Goal: Share content: Share content

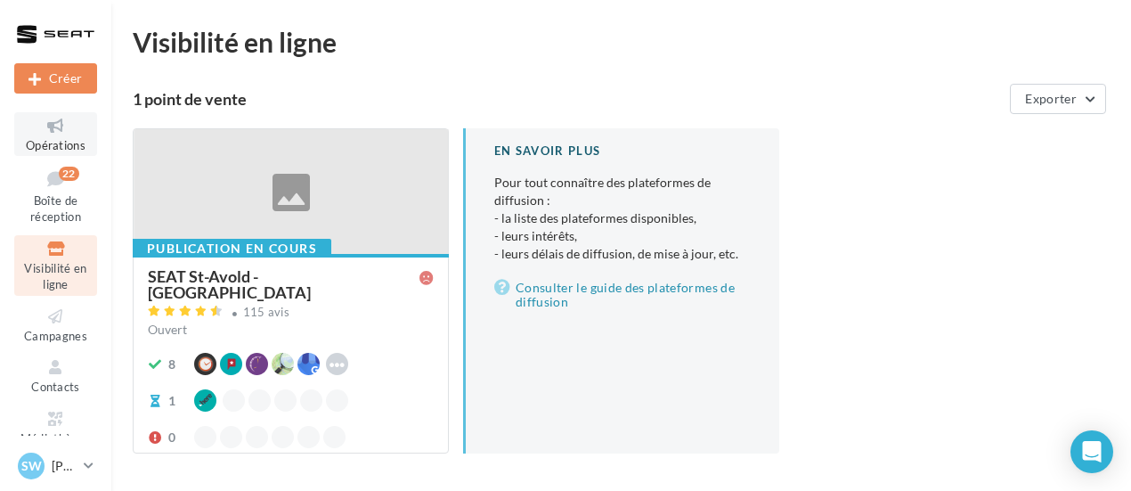
click at [53, 148] on span "Opérations" at bounding box center [56, 145] width 60 height 14
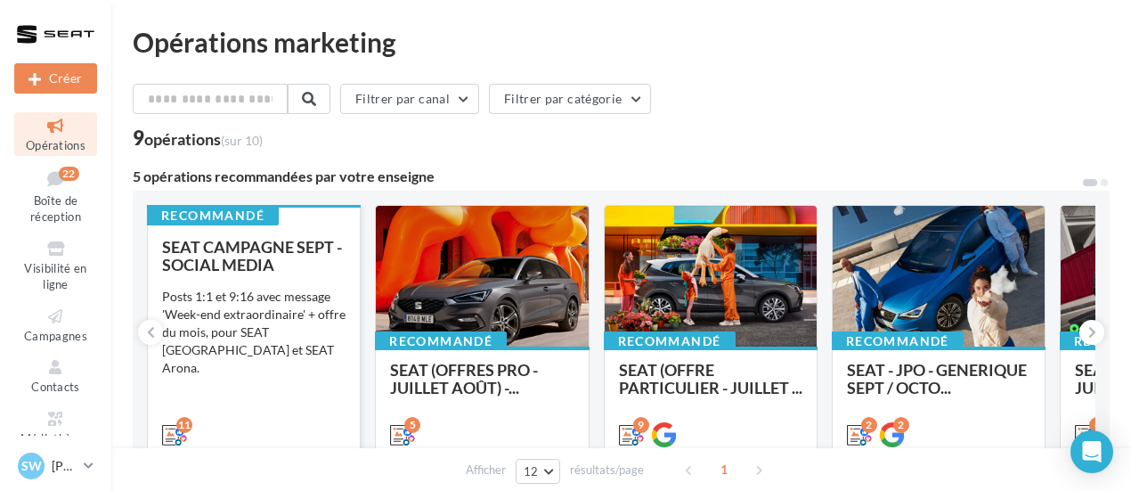
click at [293, 314] on div "Posts 1:1 et 9:16 avec message 'Week-end extraordinaire' + offre du mois, pour …" at bounding box center [253, 332] width 183 height 89
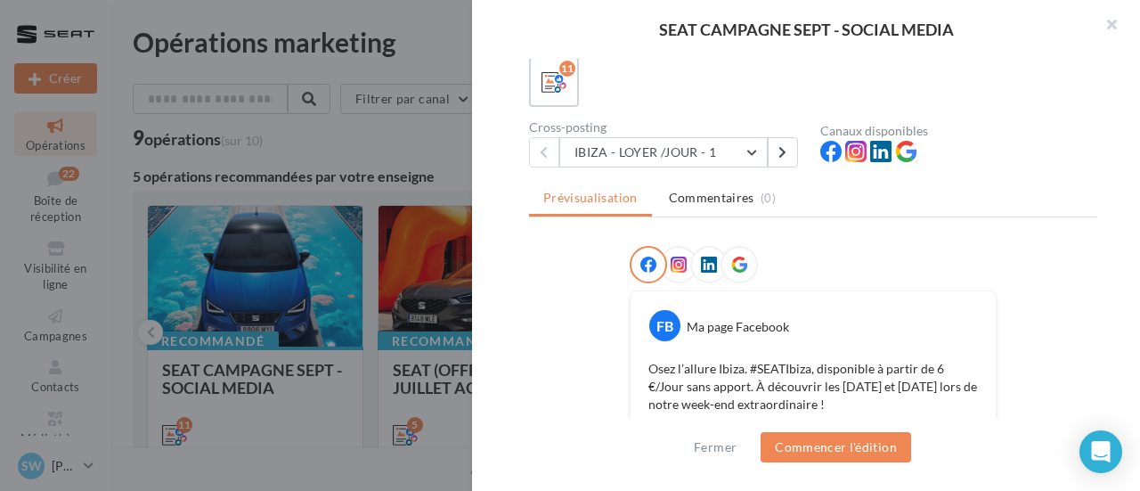
scroll to position [53, 0]
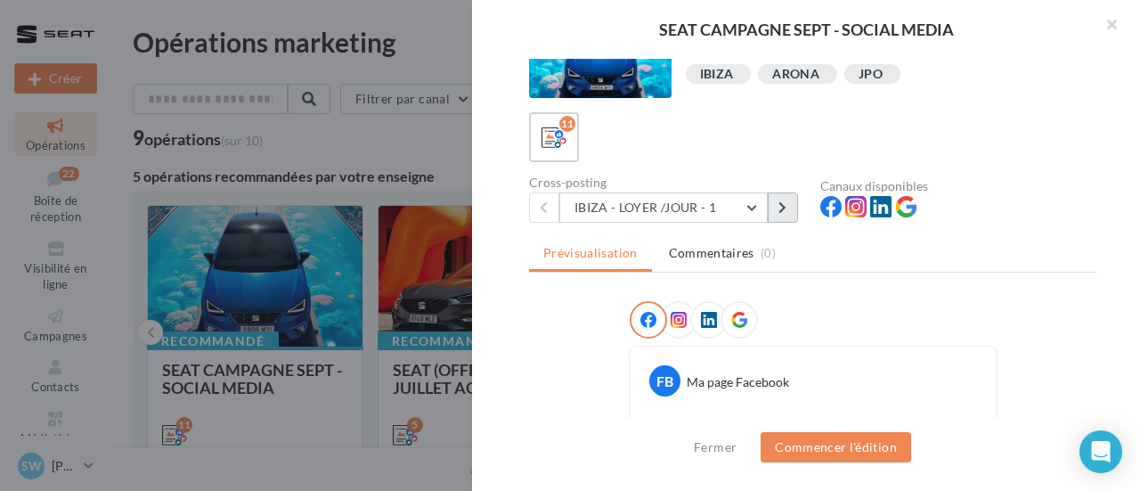
drag, startPoint x: 795, startPoint y: 216, endPoint x: 807, endPoint y: 212, distance: 12.1
click at [807, 212] on div "Cross-posting IBIZA - LOYER /JOUR - 1 IBIZA - LOYER /JOUR - 1 IBIZA - LOYER /JO…" at bounding box center [674, 199] width 291 height 46
click at [787, 205] on button at bounding box center [783, 207] width 30 height 30
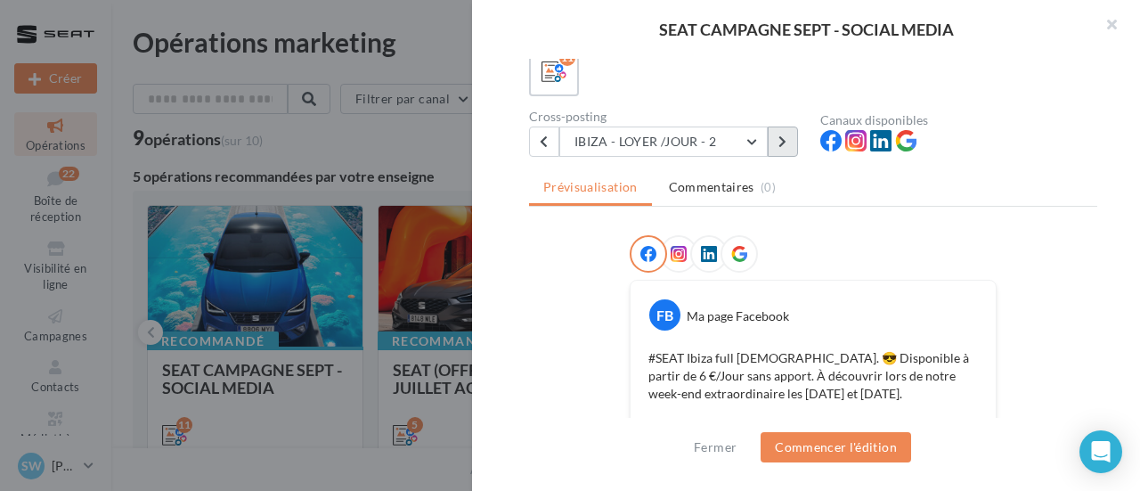
scroll to position [0, 0]
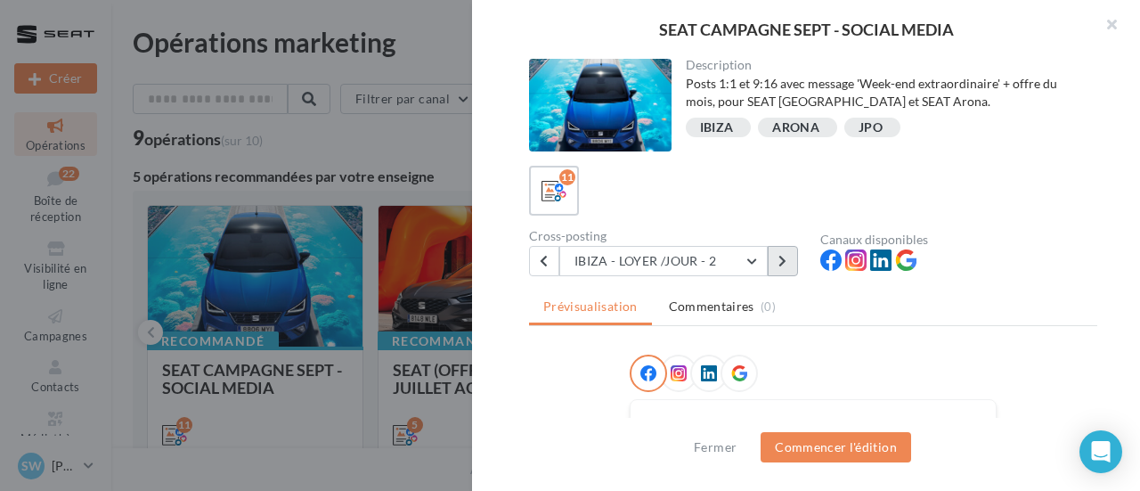
click at [781, 254] on button at bounding box center [783, 261] width 30 height 30
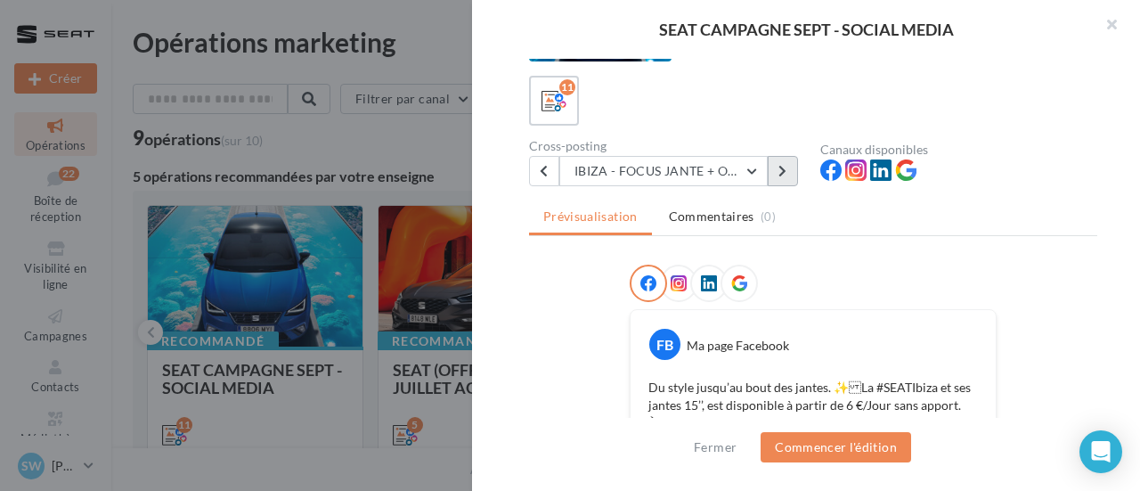
scroll to position [36, 0]
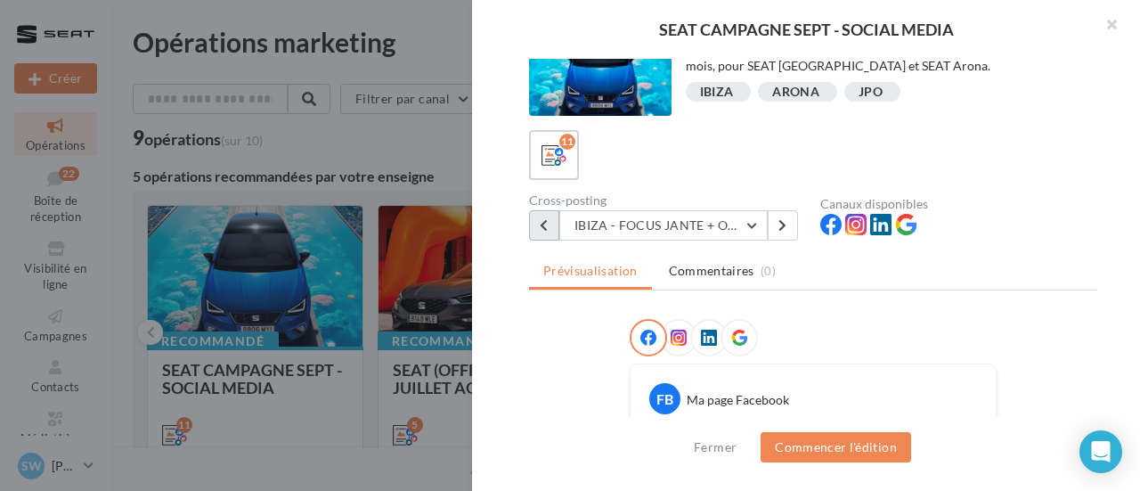
click at [542, 226] on icon at bounding box center [544, 225] width 8 height 12
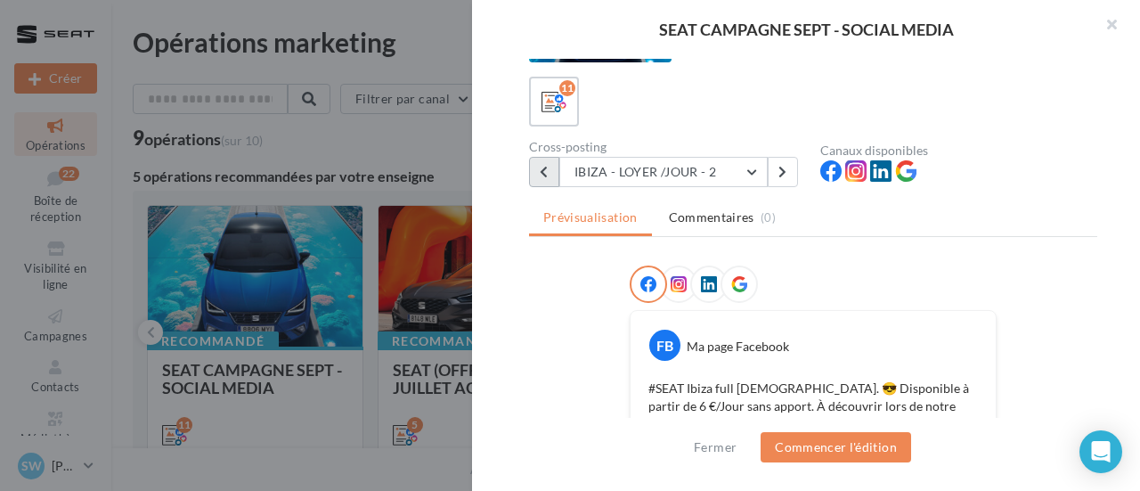
scroll to position [0, 0]
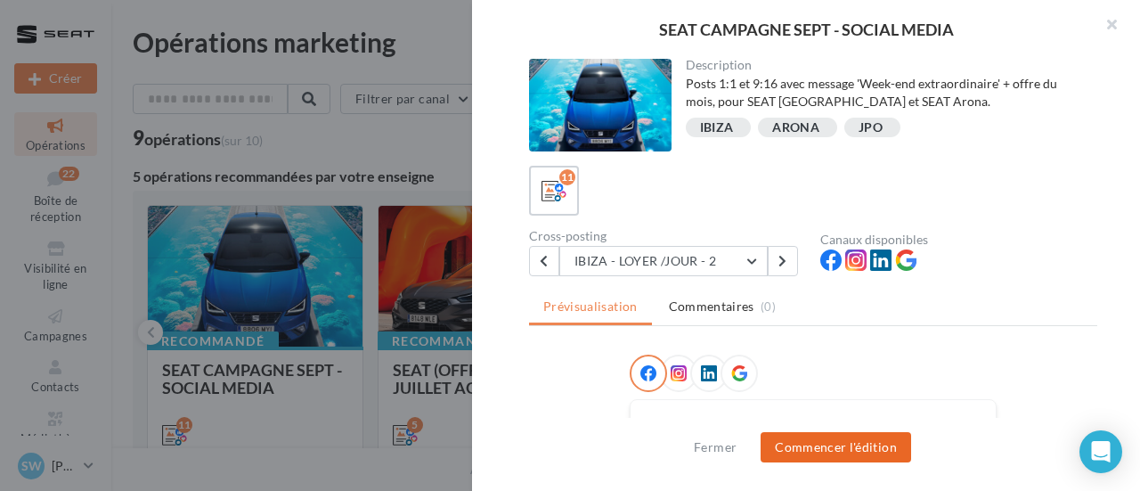
click at [843, 450] on button "Commencer l'édition" at bounding box center [836, 447] width 151 height 30
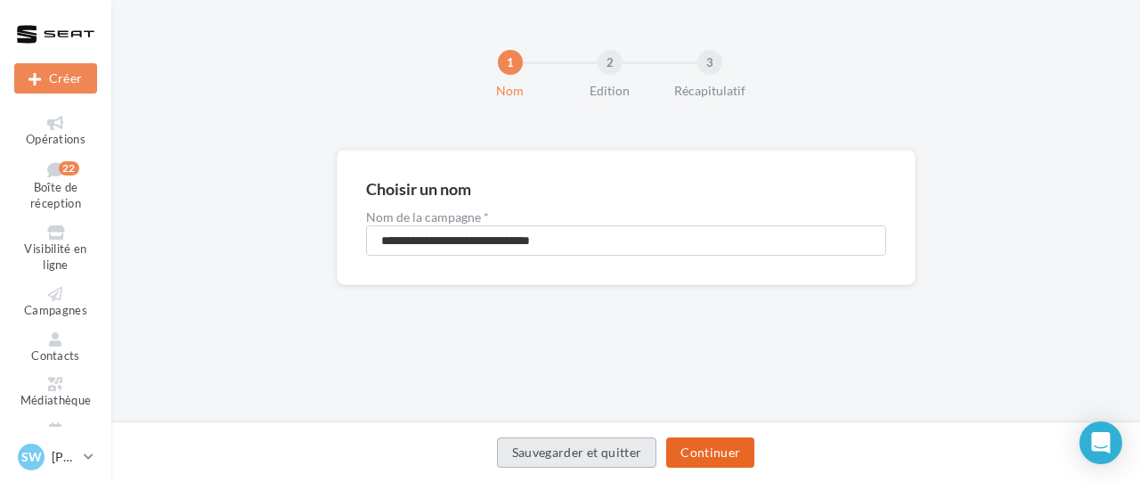
drag, startPoint x: 709, startPoint y: 457, endPoint x: 694, endPoint y: 454, distance: 15.4
click at [708, 457] on button "Continuer" at bounding box center [710, 452] width 88 height 30
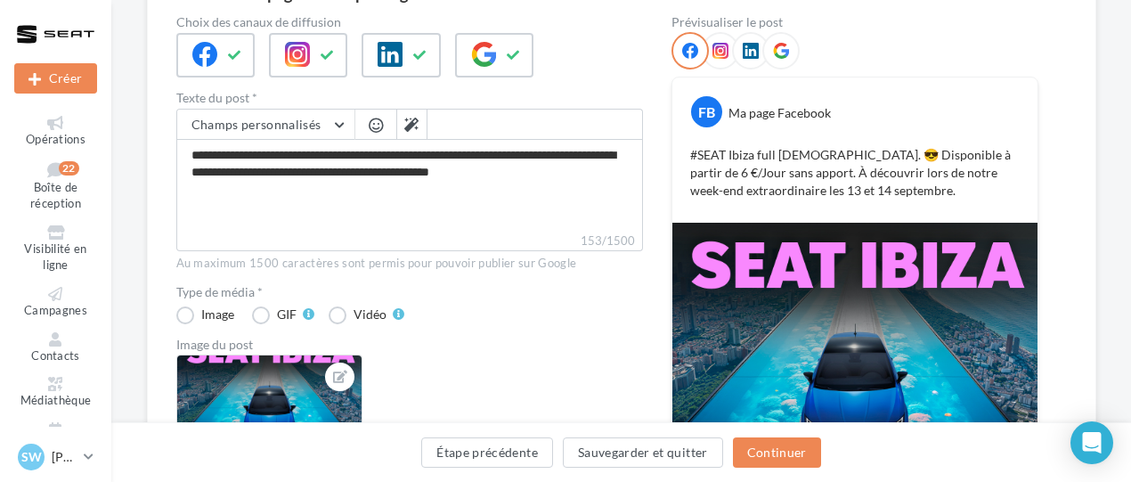
scroll to position [267, 0]
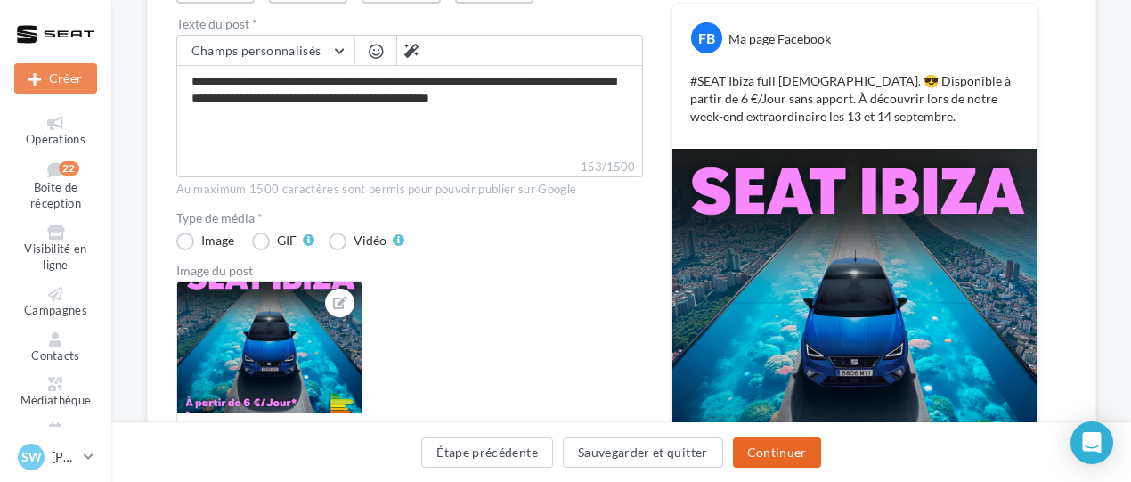
click at [812, 450] on button "Continuer" at bounding box center [777, 452] width 88 height 30
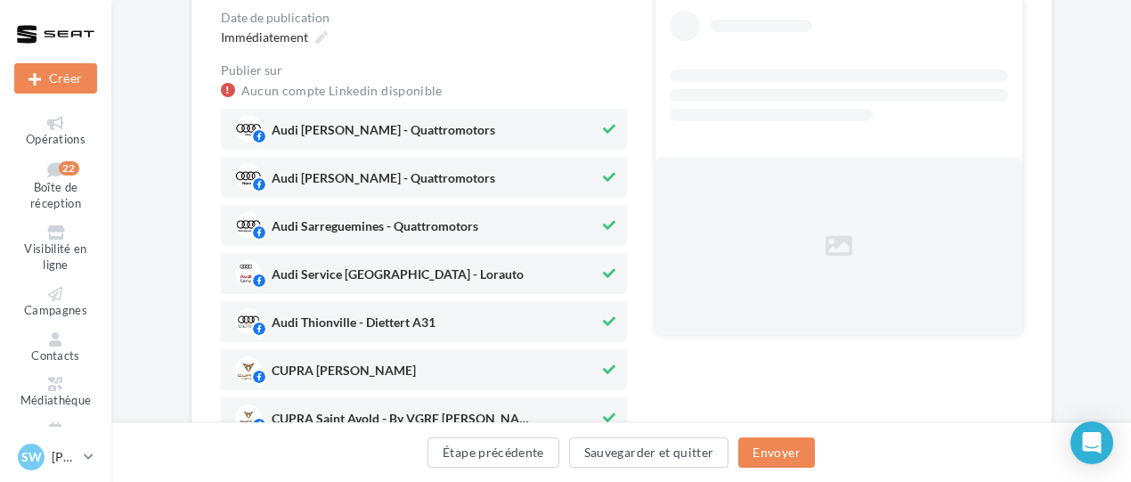
click at [309, 126] on span "Audi Metz - Quattromotors" at bounding box center [384, 134] width 224 height 20
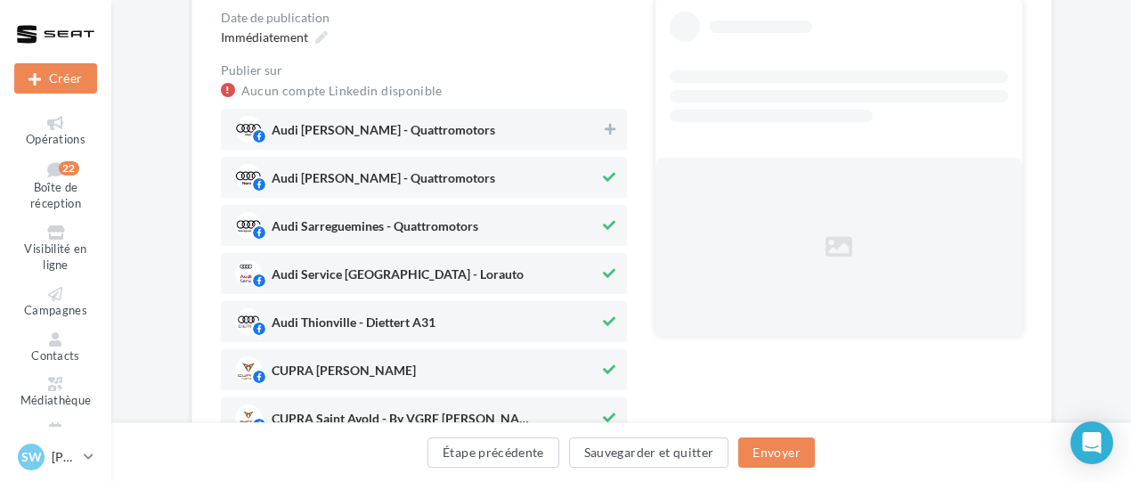
drag, startPoint x: 330, startPoint y: 243, endPoint x: 355, endPoint y: 152, distance: 94.0
click at [328, 238] on div "Audi Sarreguemines - Quattromotors" at bounding box center [424, 225] width 406 height 41
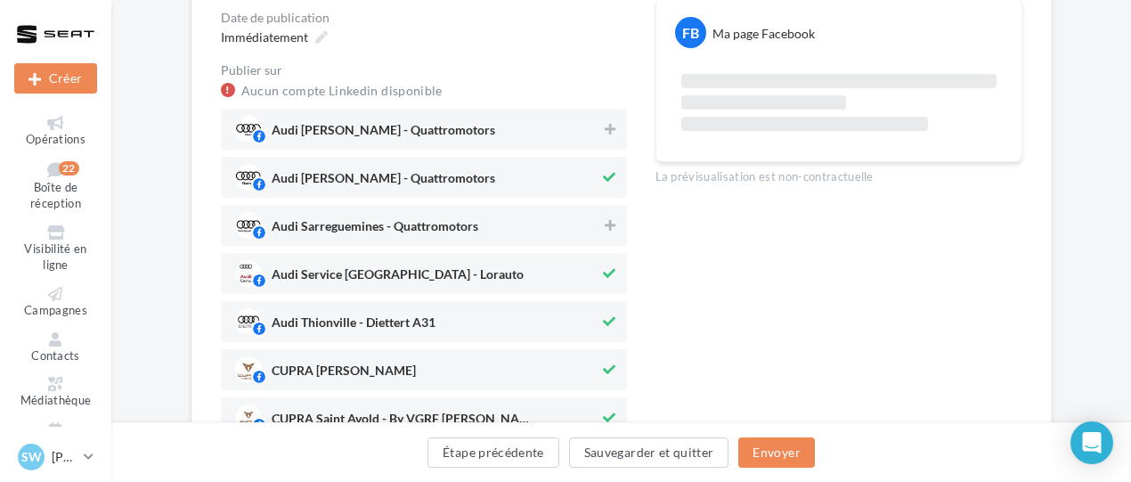
click at [361, 164] on span "Audi Nancy - Quattromotors" at bounding box center [417, 177] width 365 height 27
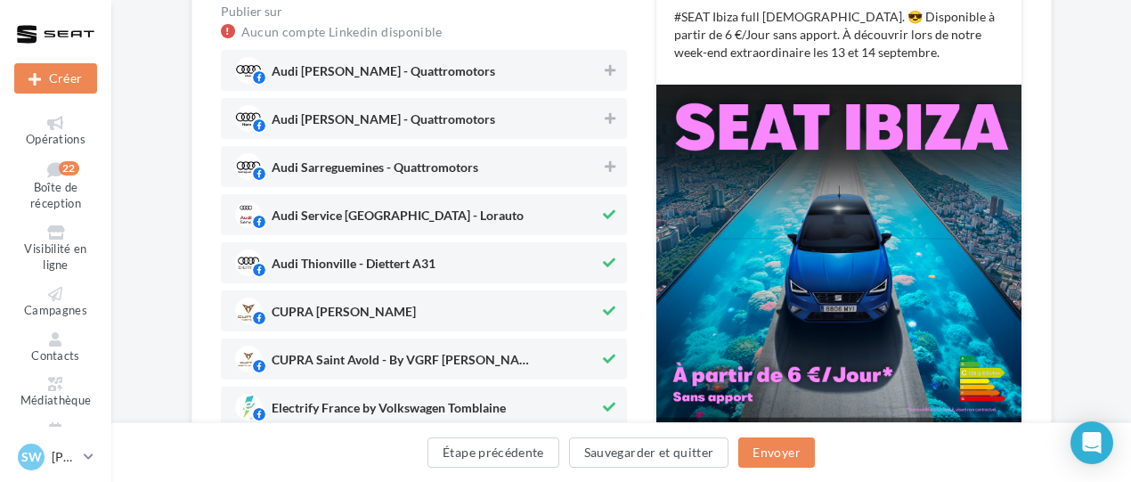
scroll to position [346, 0]
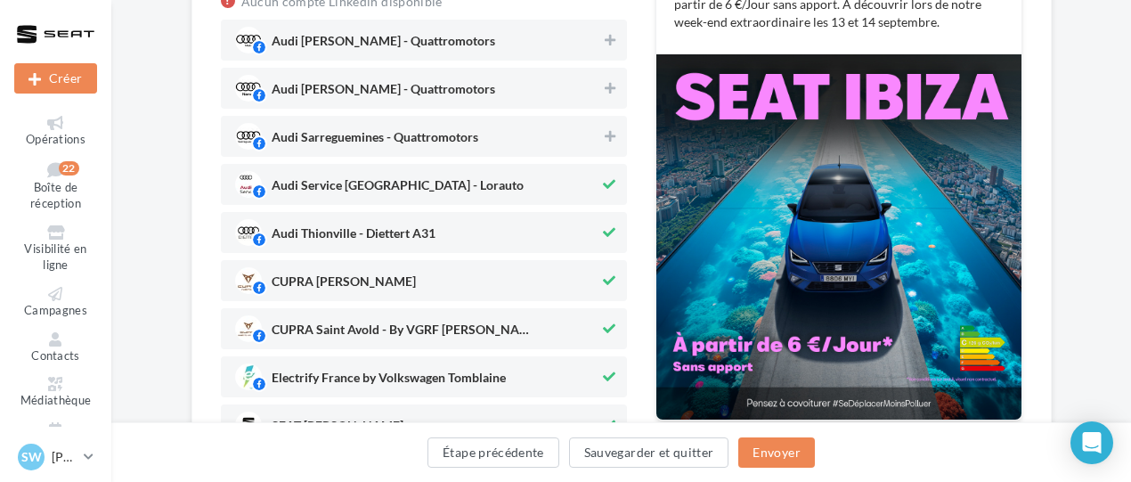
click at [358, 190] on span "Audi Service Saint-Avold - Lorauto" at bounding box center [398, 189] width 252 height 20
click at [353, 223] on span "Audi Thionville - Diettert A31" at bounding box center [417, 232] width 365 height 27
click at [381, 282] on span "CUPRA Nancy" at bounding box center [417, 280] width 365 height 27
click at [354, 340] on span "CUPRA Saint Avold - By VGRF Lorraine" at bounding box center [405, 333] width 267 height 20
click at [359, 384] on span "Electrify France by Volkswagen Tomblaine" at bounding box center [389, 381] width 234 height 20
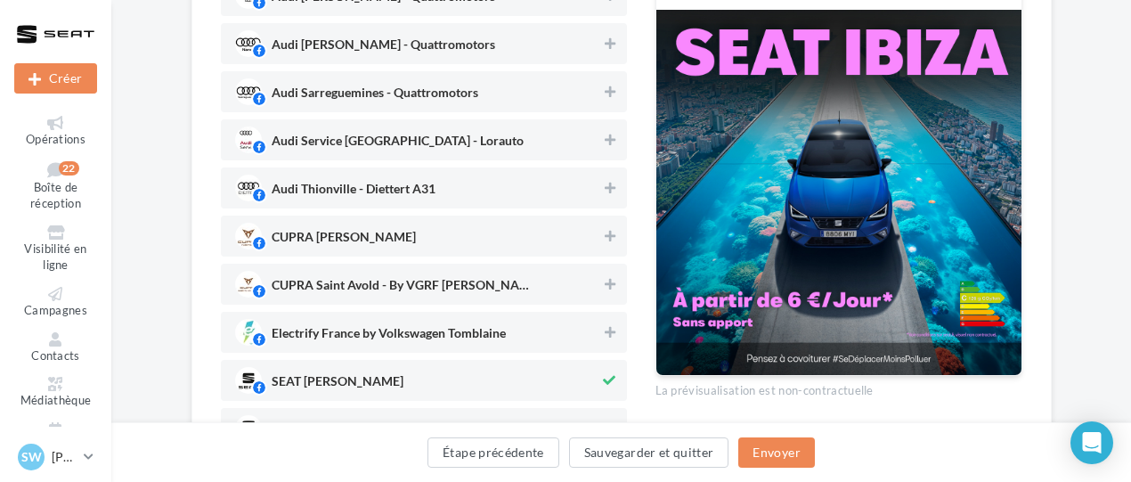
scroll to position [435, 0]
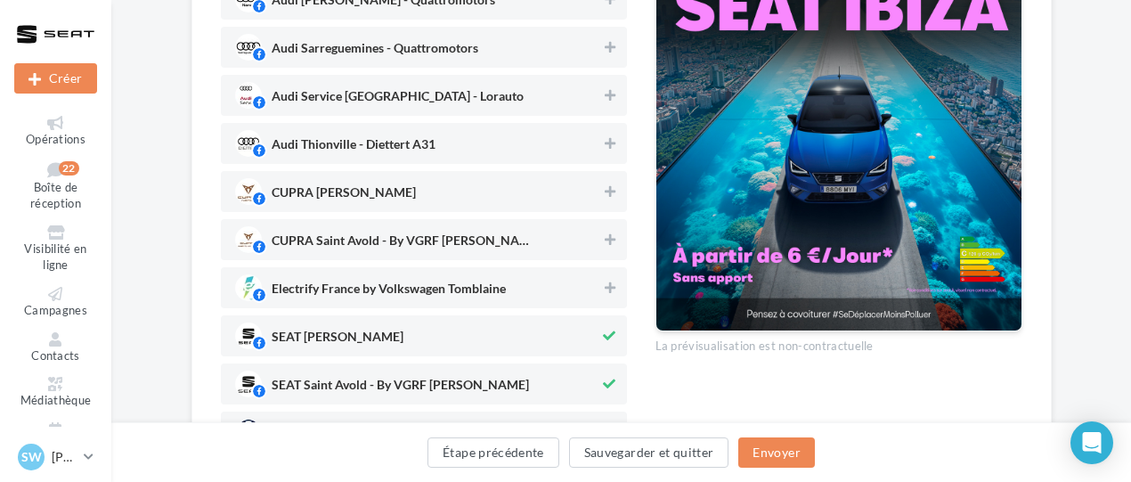
click at [363, 273] on div "Electrify France by Volkswagen Tomblaine" at bounding box center [424, 287] width 406 height 41
click at [334, 339] on span "SEAT Nancy" at bounding box center [338, 340] width 132 height 20
click at [404, 275] on span "Electrify France by Volkswagen Tomblaine" at bounding box center [417, 287] width 365 height 27
click at [392, 322] on div "SEAT Nancy" at bounding box center [424, 335] width 406 height 41
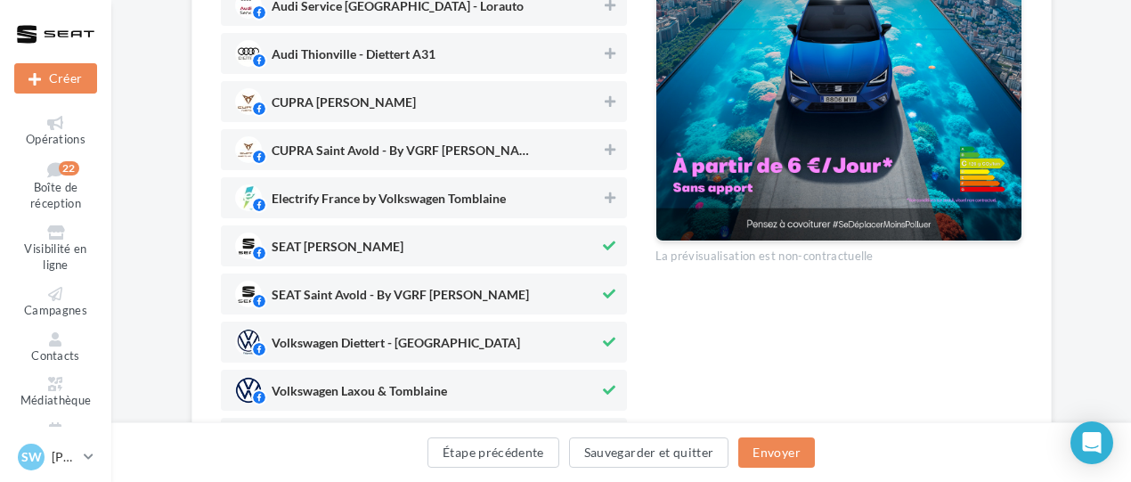
scroll to position [613, 0]
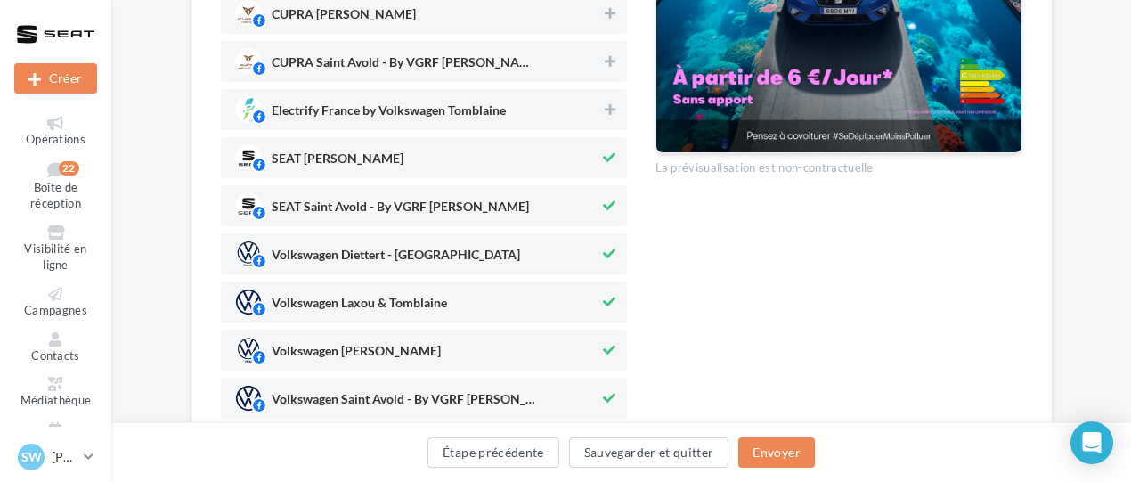
click at [339, 256] on span "Volkswagen Diettert - Thionville" at bounding box center [396, 259] width 249 height 20
click at [340, 308] on span "Volkswagen Laxou & Tomblaine" at bounding box center [359, 307] width 175 height 20
click at [337, 337] on span "Volkswagen Metz" at bounding box center [417, 350] width 365 height 27
click at [337, 387] on span "Volkswagen Saint Avold - By VGRF Lorraine" at bounding box center [417, 398] width 365 height 27
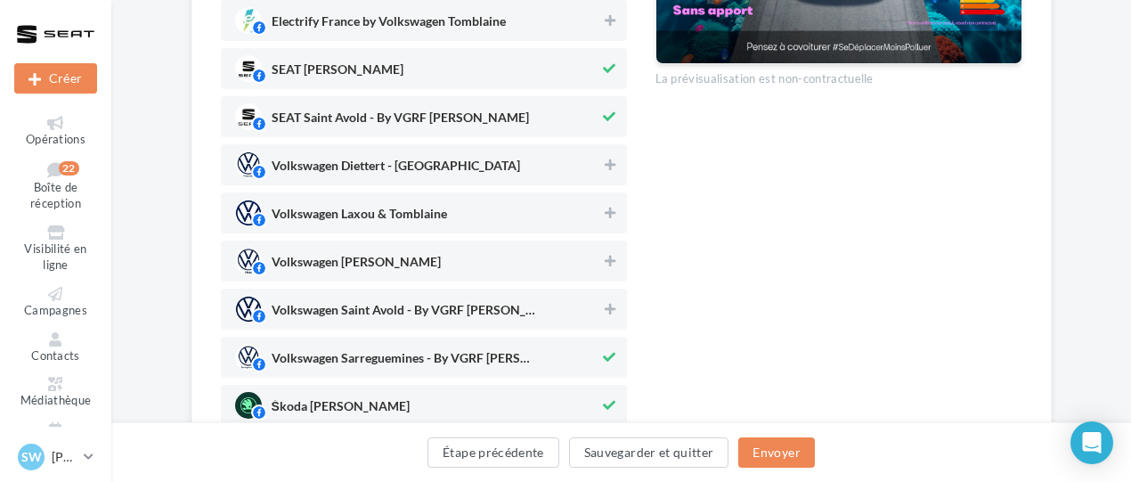
scroll to position [791, 0]
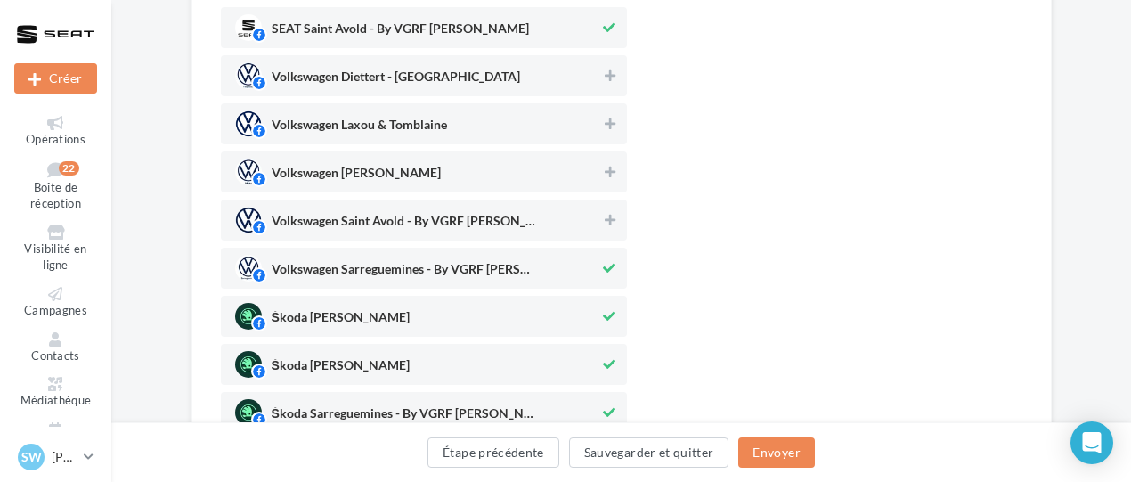
click at [353, 256] on span "Volkswagen Sarreguemines - By VGRF Lorraine" at bounding box center [417, 268] width 365 height 27
drag, startPoint x: 340, startPoint y: 316, endPoint x: 331, endPoint y: 323, distance: 11.4
click at [340, 316] on span "Škoda Metz" at bounding box center [417, 316] width 365 height 27
click at [319, 370] on span "Škoda Nancy" at bounding box center [341, 369] width 138 height 20
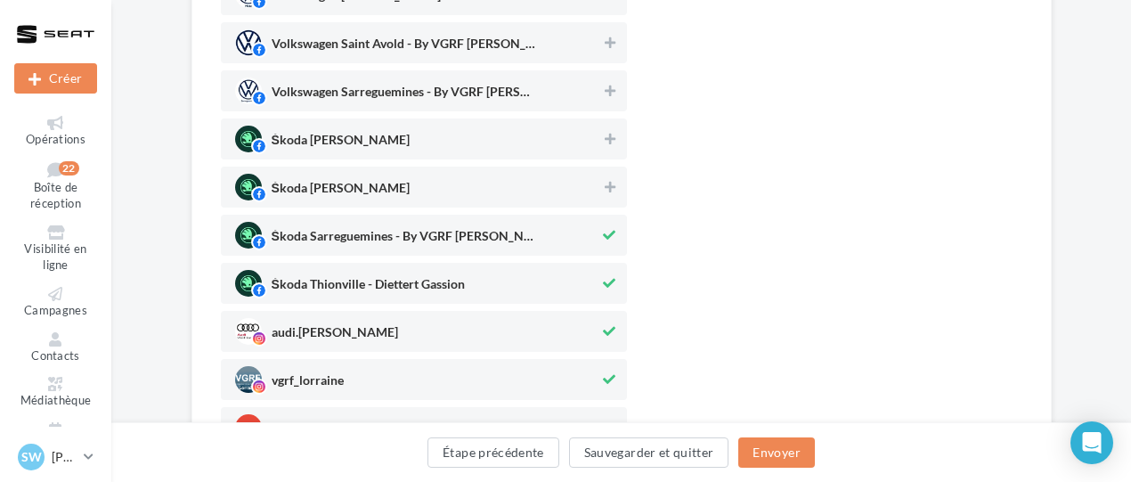
scroll to position [969, 0]
click at [318, 281] on span "Škoda Thionville - Diettert Gassion" at bounding box center [368, 287] width 193 height 20
click at [333, 233] on span "Škoda Sarreguemines - By VGRF Lorraine" at bounding box center [405, 239] width 267 height 20
drag, startPoint x: 342, startPoint y: 316, endPoint x: 331, endPoint y: 358, distance: 43.2
click at [342, 318] on span "audi.lorraine" at bounding box center [417, 330] width 365 height 27
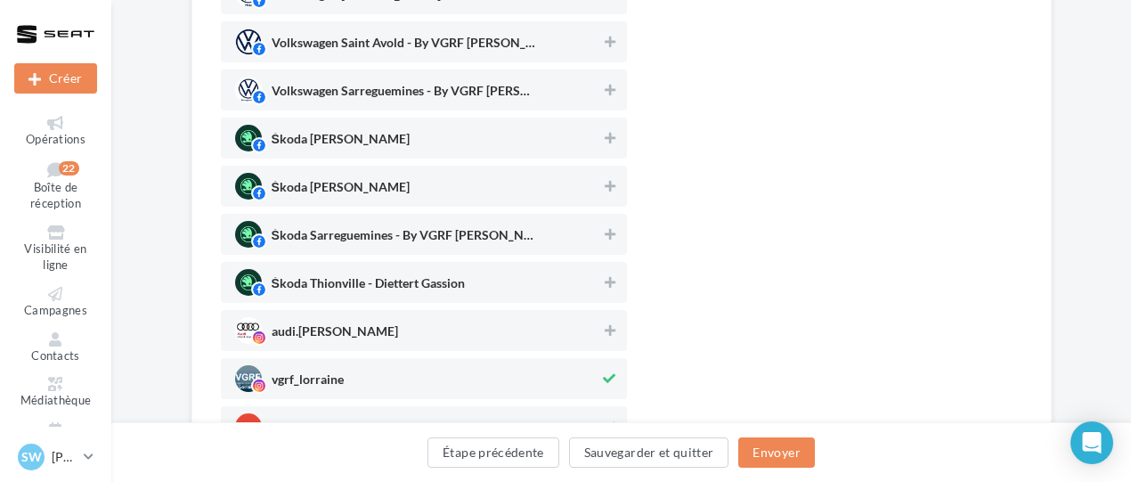
click at [328, 374] on span "vgrf_lorraine" at bounding box center [308, 383] width 72 height 20
click at [330, 411] on div "SS SEAT St-Avold - VGRF Grand Est" at bounding box center [424, 426] width 406 height 41
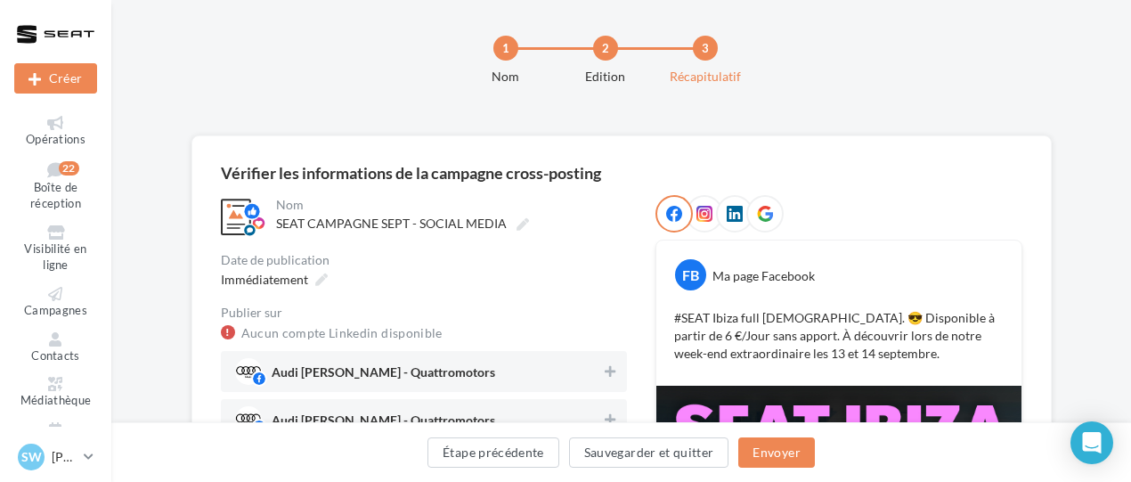
scroll to position [0, 0]
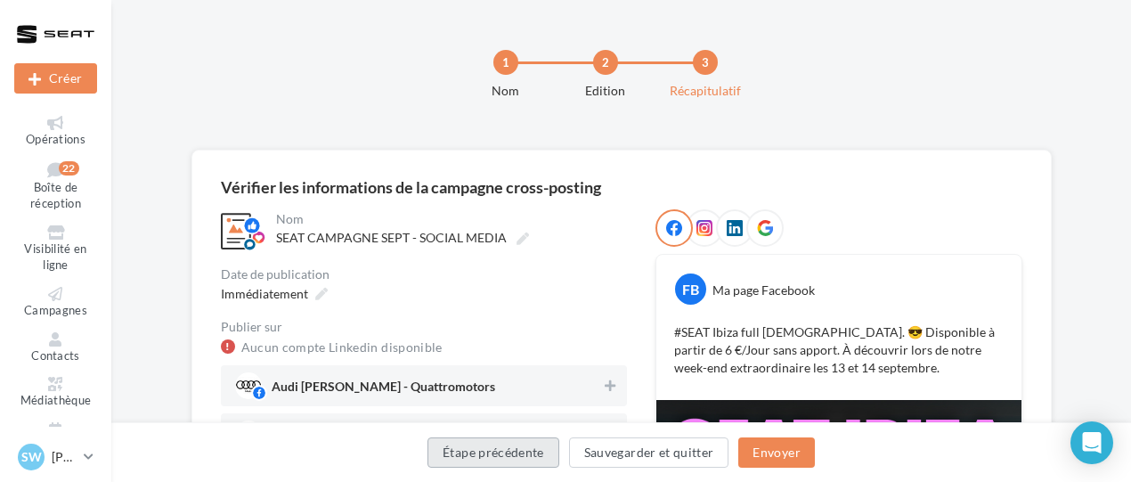
click at [506, 454] on button "Étape précédente" at bounding box center [494, 452] width 132 height 30
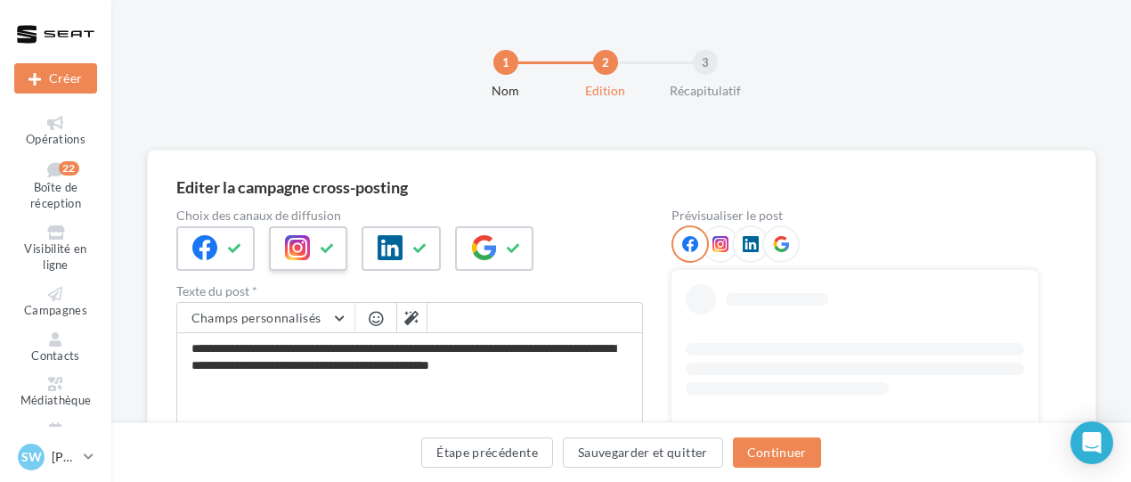
click at [301, 232] on div at bounding box center [308, 248] width 78 height 45
click at [417, 254] on icon at bounding box center [420, 248] width 14 height 12
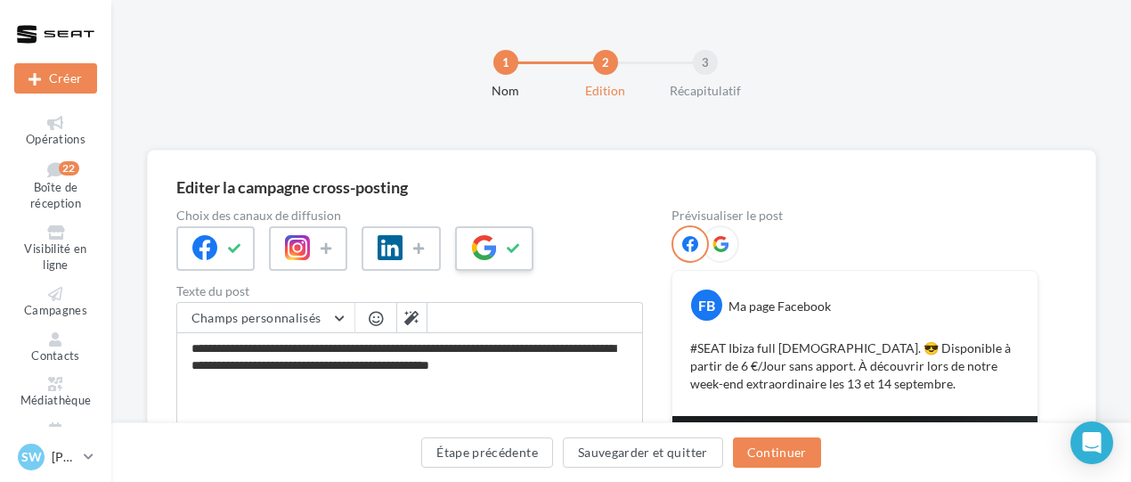
click at [519, 253] on icon at bounding box center [514, 248] width 14 height 12
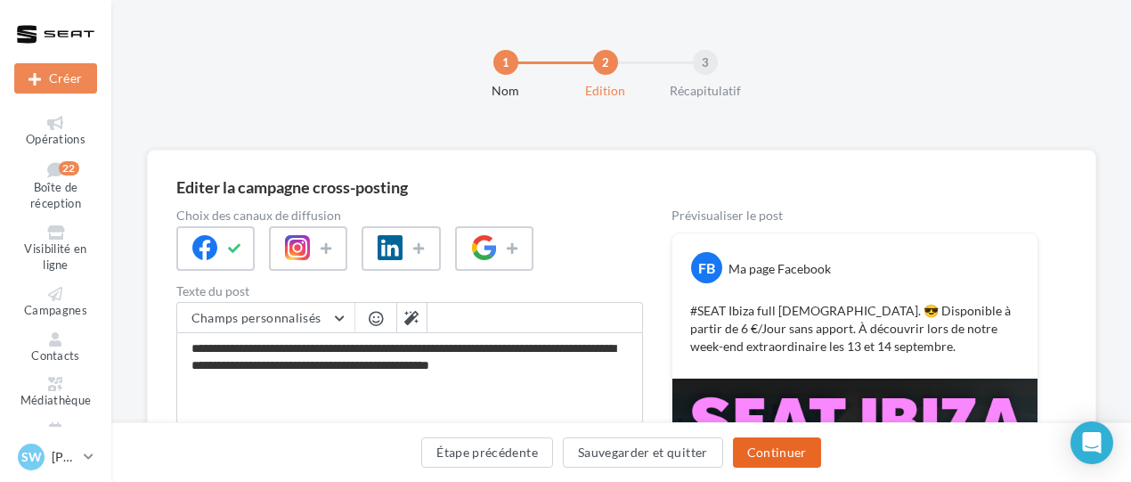
click at [762, 454] on button "Continuer" at bounding box center [777, 452] width 88 height 30
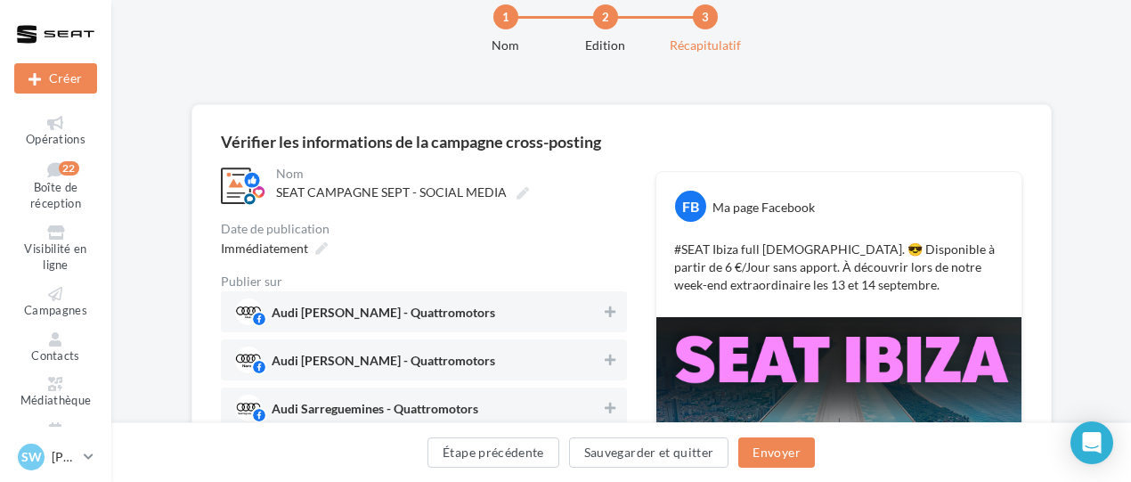
scroll to position [12, 0]
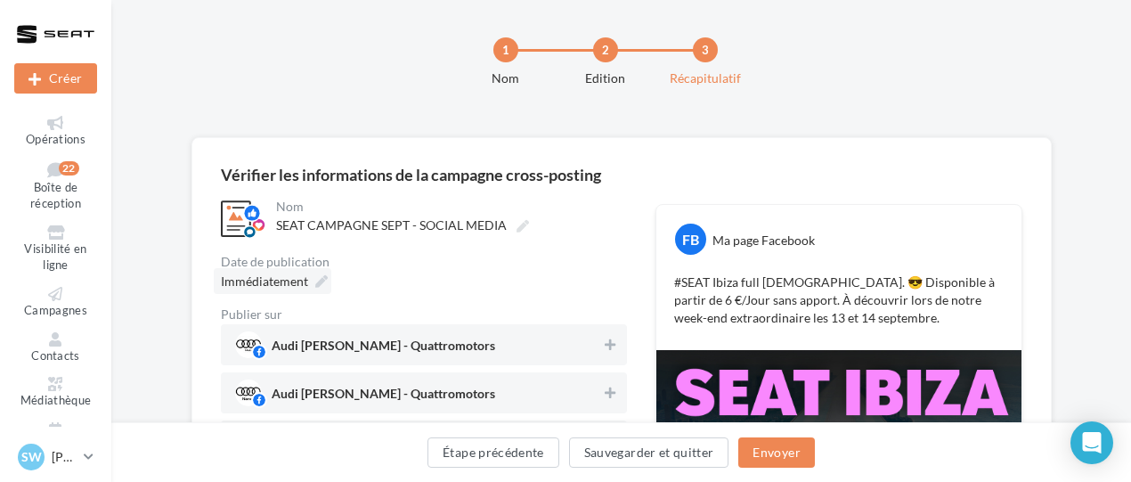
click at [265, 281] on span "Immédiatement" at bounding box center [264, 280] width 87 height 15
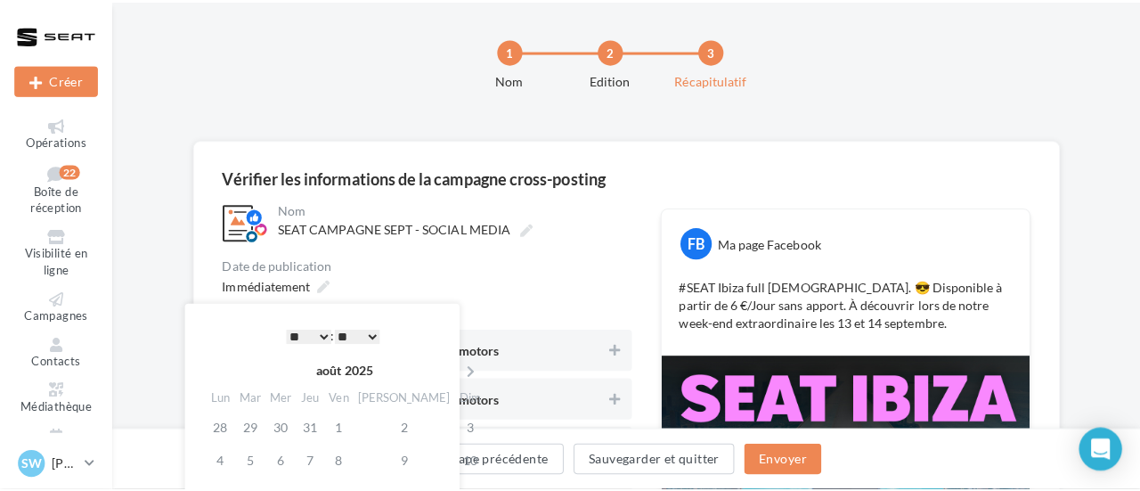
scroll to position [191, 0]
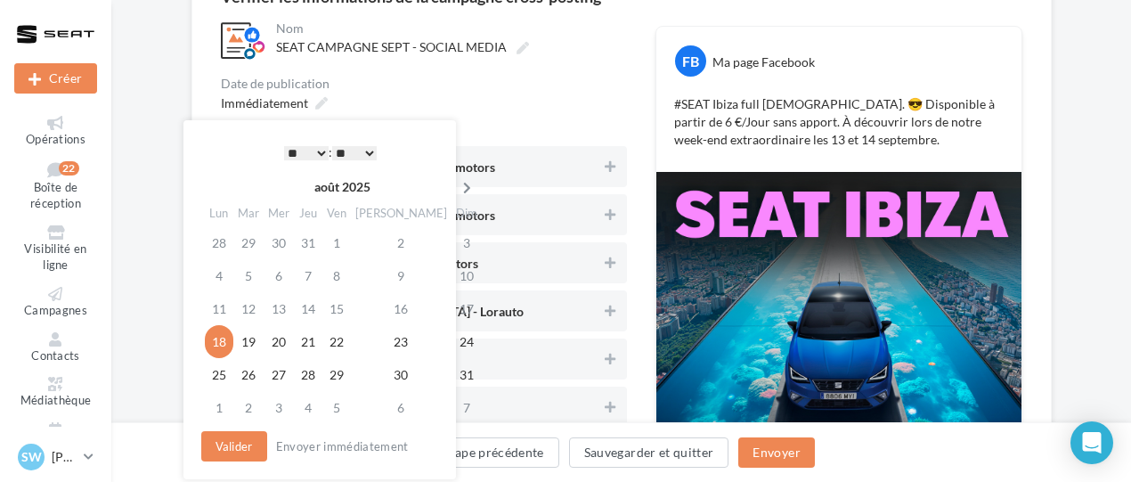
click at [452, 195] on th at bounding box center [467, 187] width 31 height 27
click at [290, 307] on td "10" at bounding box center [281, 308] width 30 height 33
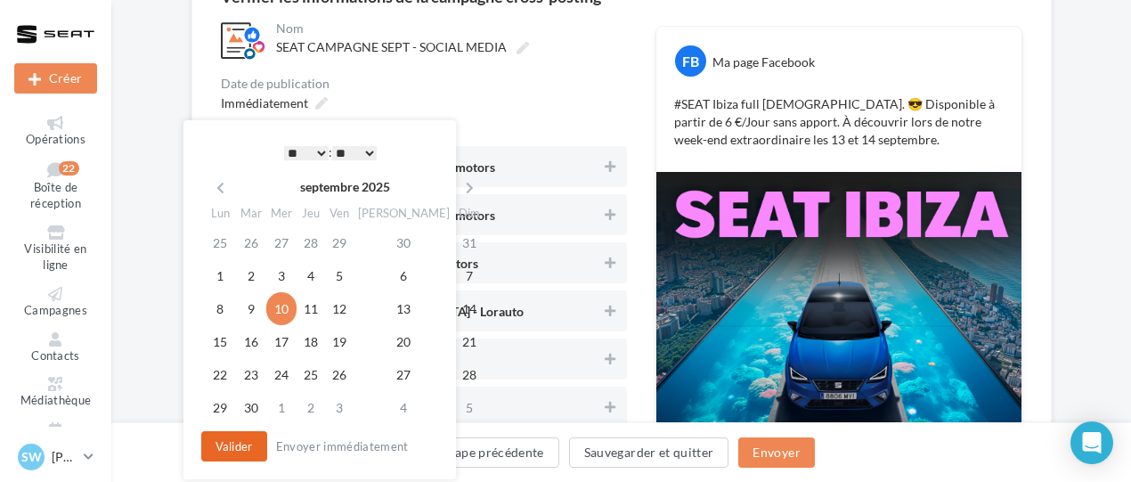
click at [233, 454] on button "Valider" at bounding box center [234, 446] width 66 height 30
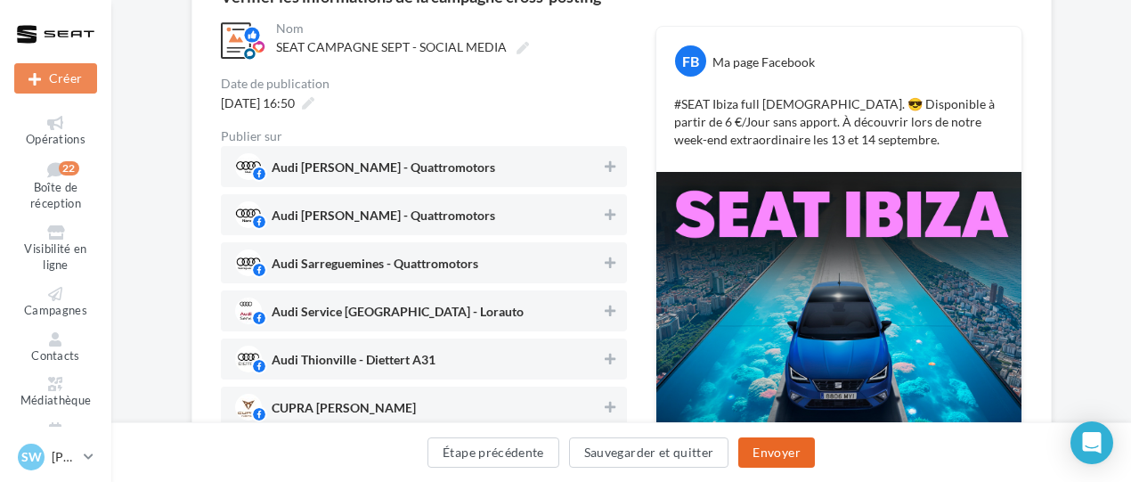
click at [773, 452] on button "Envoyer" at bounding box center [776, 452] width 76 height 30
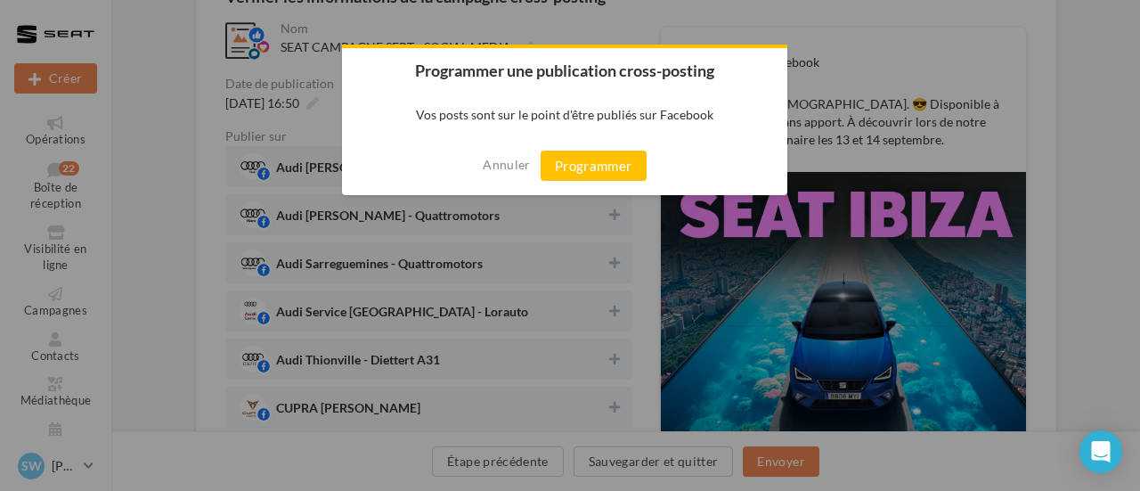
click at [650, 154] on div "Annuler Programmer" at bounding box center [564, 165] width 445 height 59
click at [601, 171] on button "Programmer" at bounding box center [594, 166] width 106 height 30
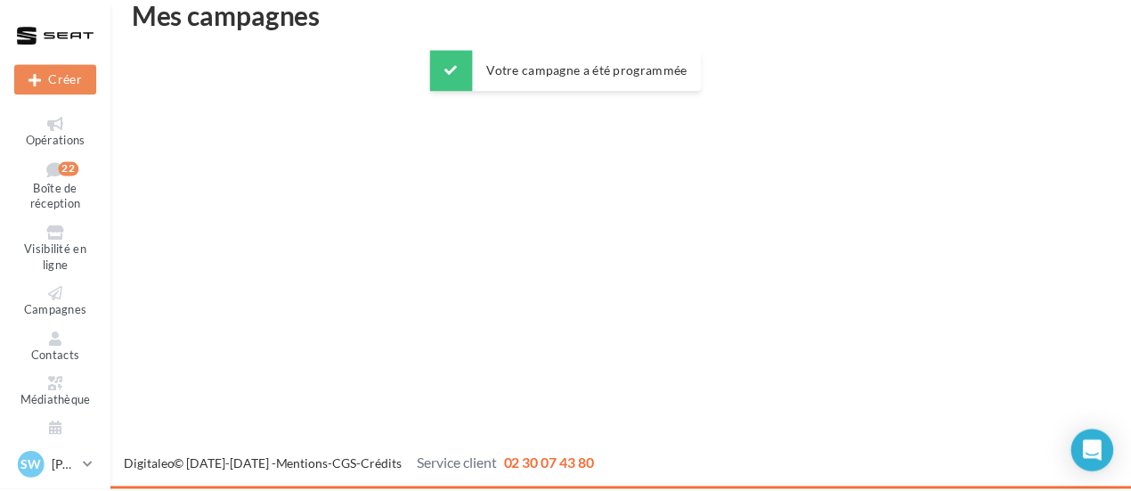
scroll to position [29, 0]
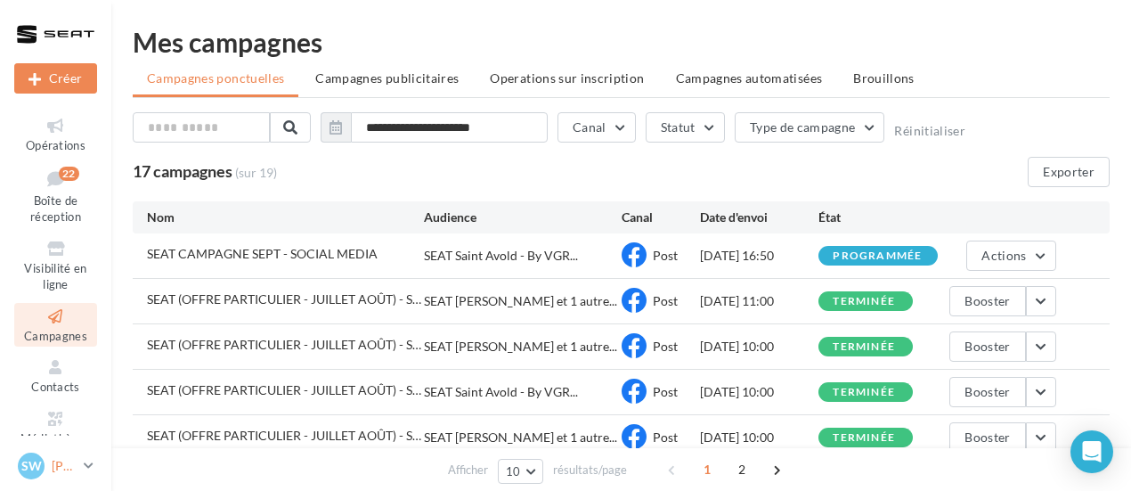
click at [80, 462] on link "SW Sophie WERNER SEAT-LONGEVILLE" at bounding box center [55, 466] width 83 height 34
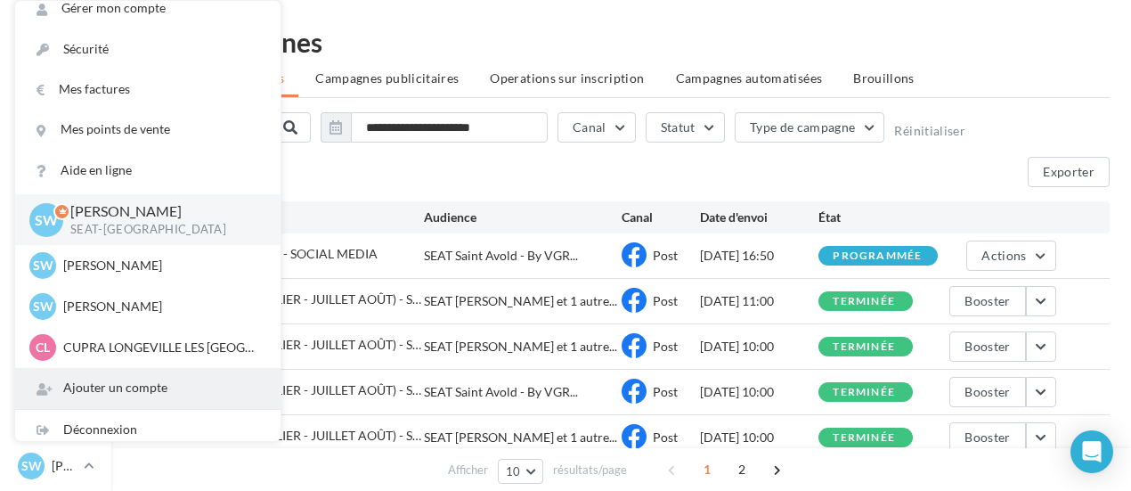
scroll to position [25, 0]
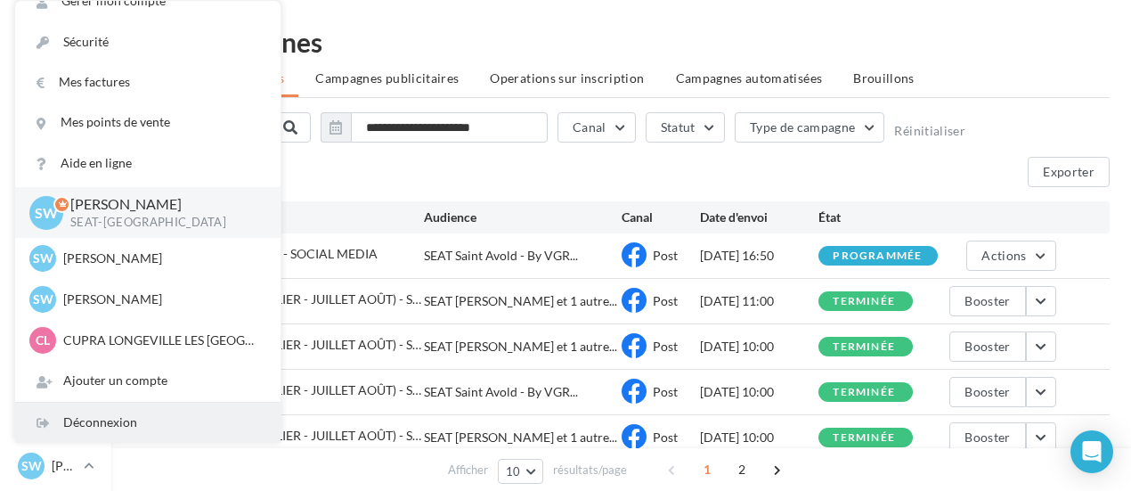
click at [123, 430] on div "Déconnexion" at bounding box center [147, 423] width 265 height 40
